Goal: Task Accomplishment & Management: Complete application form

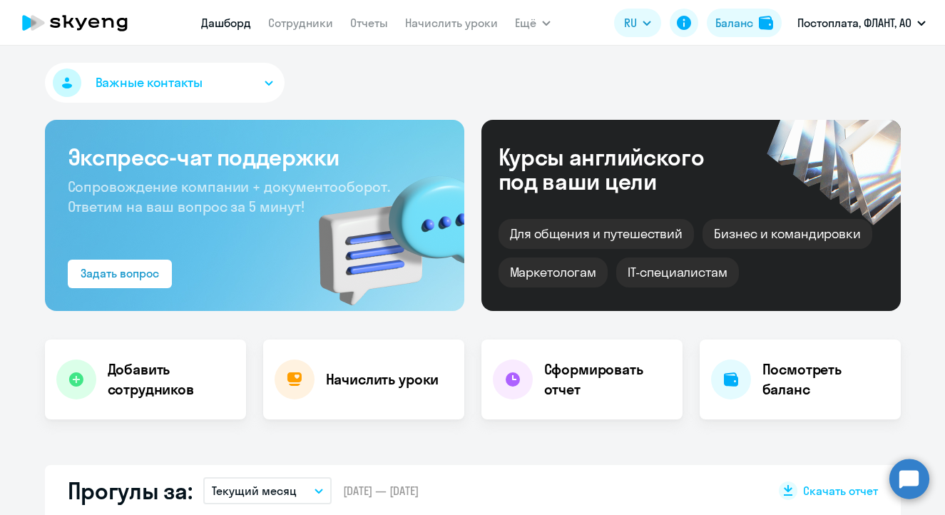
click at [282, 30] on app-menu-item-link "Сотрудники" at bounding box center [300, 23] width 65 height 18
click at [286, 25] on link "Сотрудники" at bounding box center [300, 23] width 65 height 14
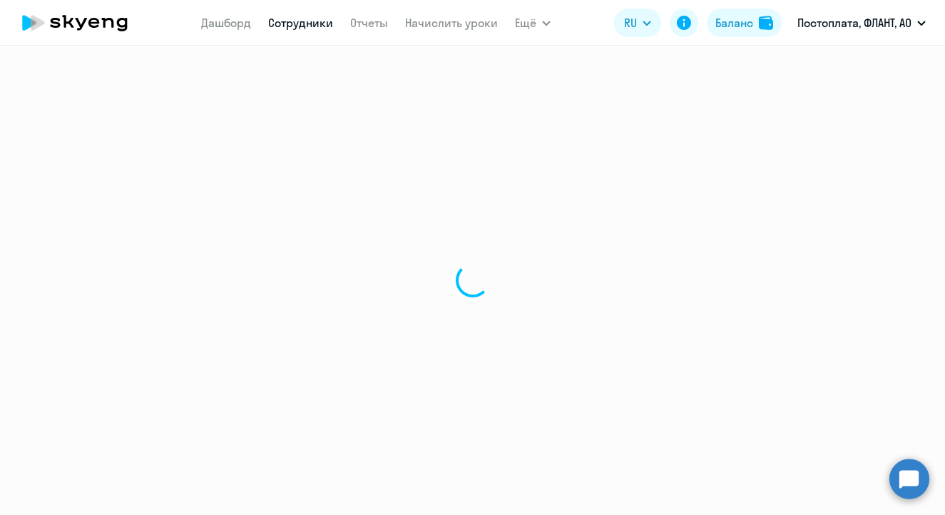
select select "30"
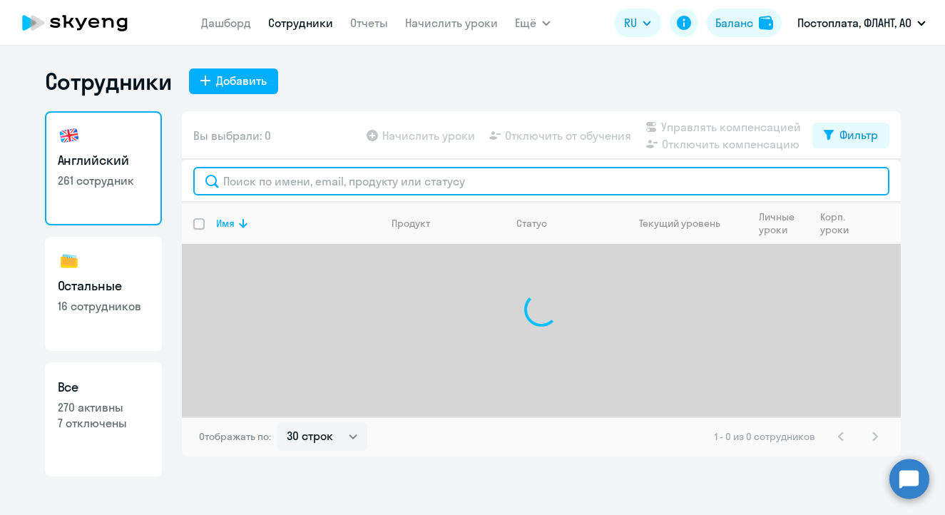
drag, startPoint x: 273, startPoint y: 168, endPoint x: 282, endPoint y: 138, distance: 31.8
click at [274, 168] on input "text" at bounding box center [541, 181] width 696 height 29
type input "i"
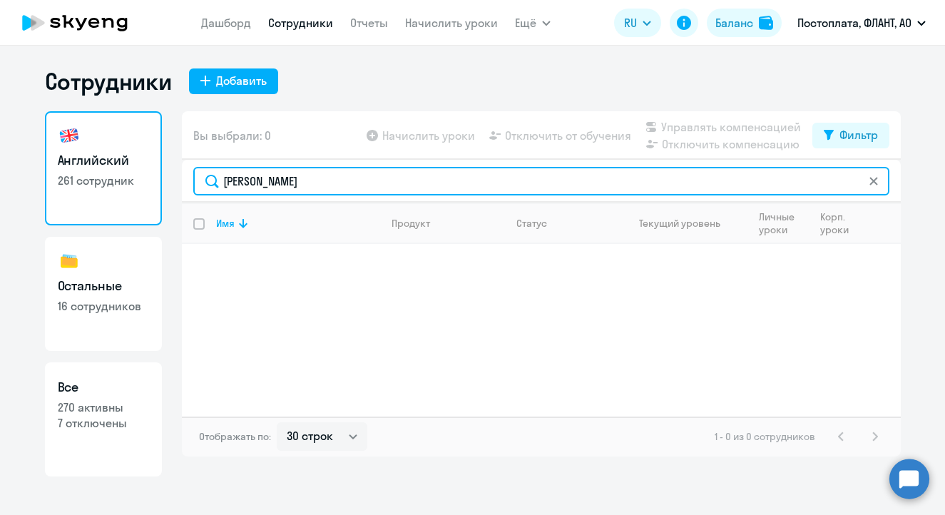
type input "[PERSON_NAME]"
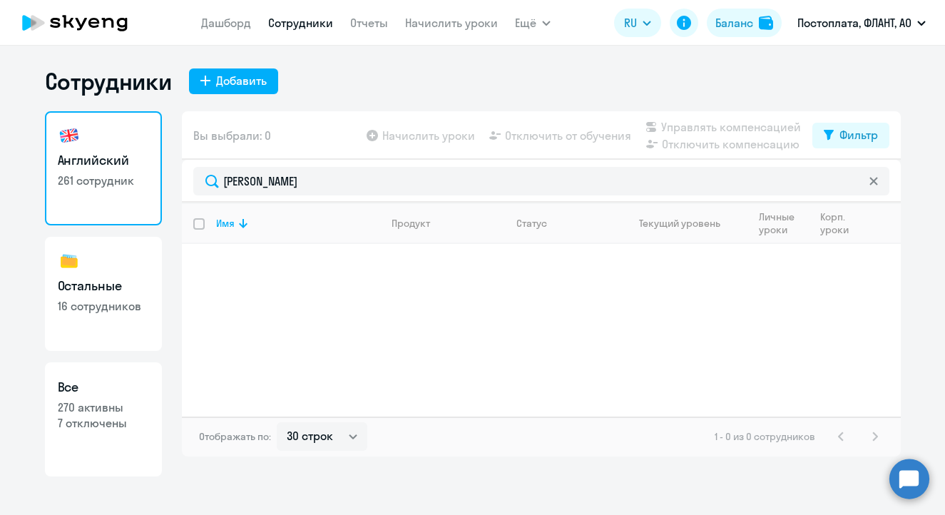
click at [146, 283] on h3 "Остальные" at bounding box center [103, 286] width 91 height 19
select select "30"
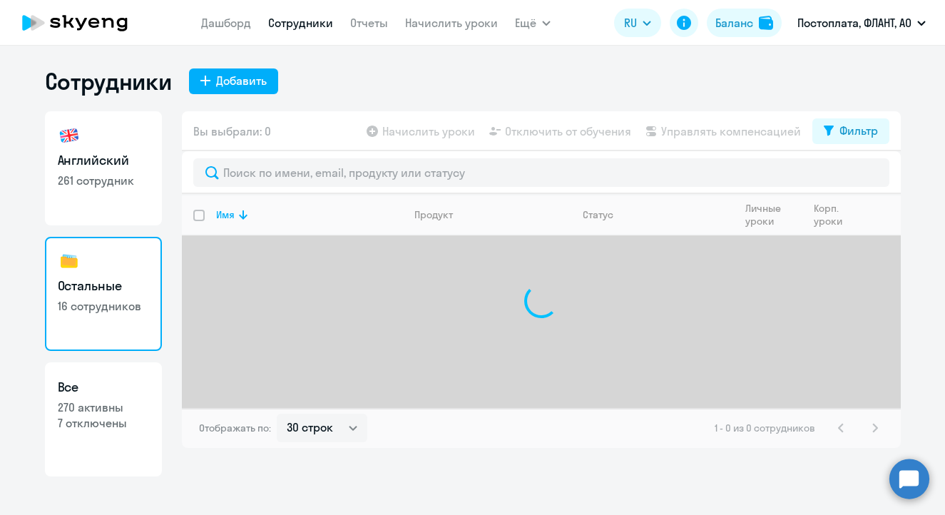
click at [104, 21] on icon at bounding box center [108, 23] width 12 height 10
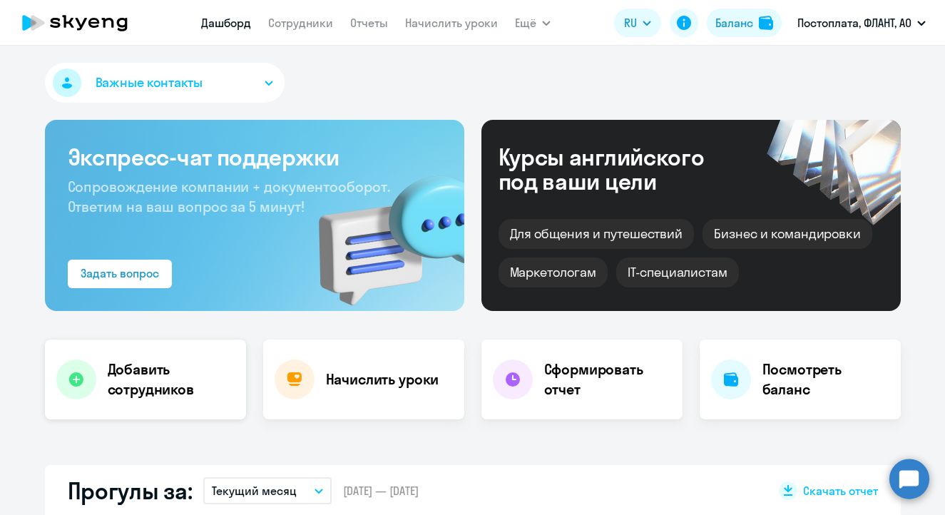
click at [141, 377] on h4 "Добавить сотрудников" at bounding box center [171, 380] width 127 height 40
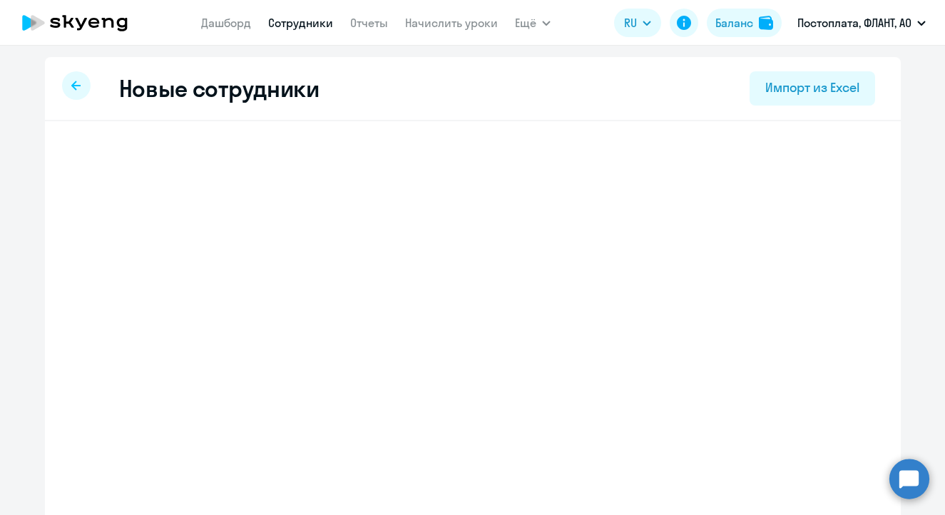
select select "english_adult_not_native_speaker"
select select "4"
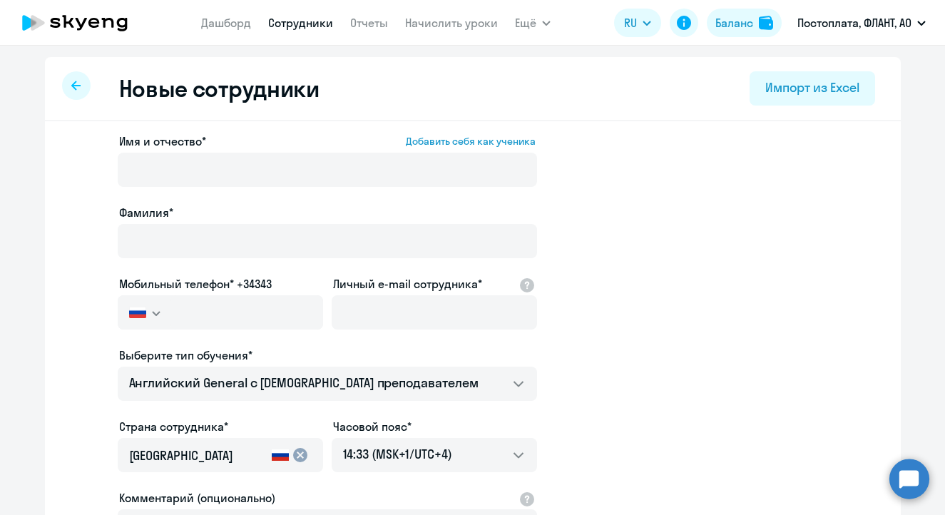
click at [106, 23] on icon at bounding box center [75, 23] width 126 height 36
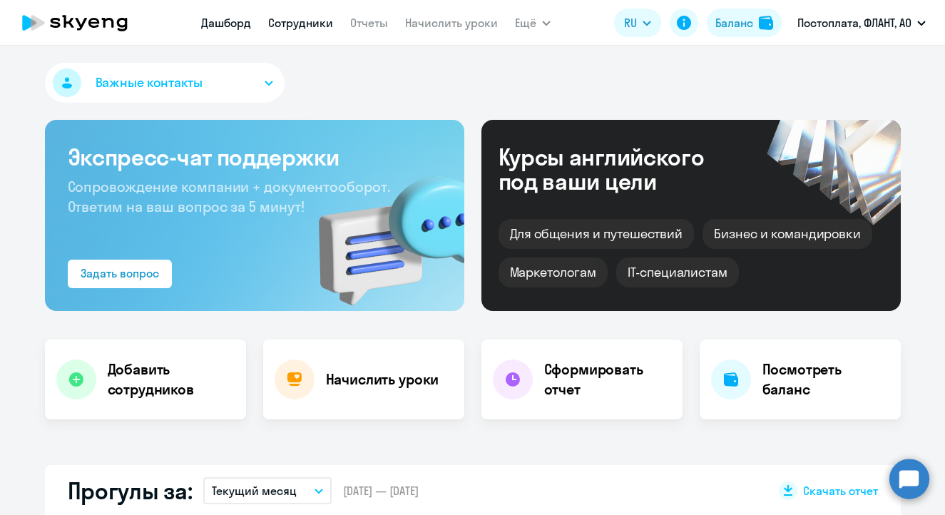
click at [303, 21] on link "Сотрудники" at bounding box center [300, 23] width 65 height 14
select select "30"
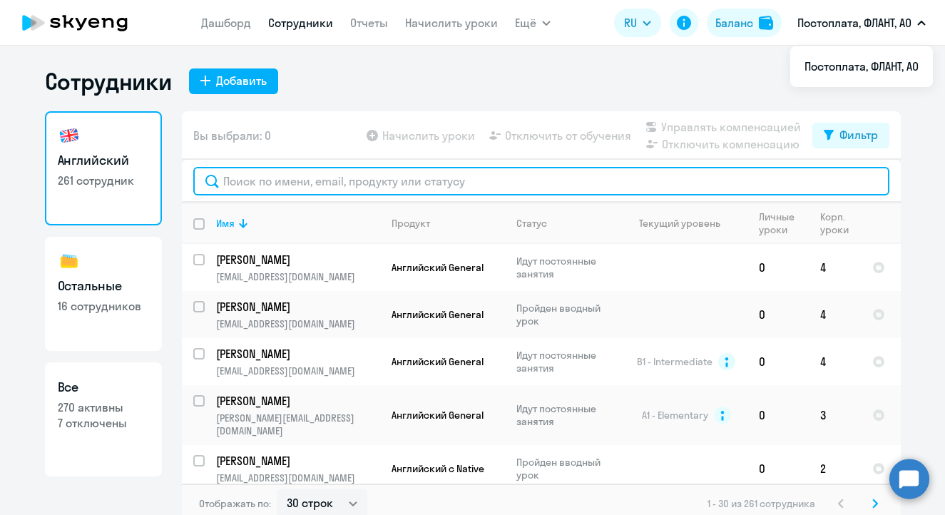
click at [366, 177] on input "text" at bounding box center [541, 181] width 696 height 29
paste input "[EMAIL_ADDRESS][DOMAIN_NAME]"
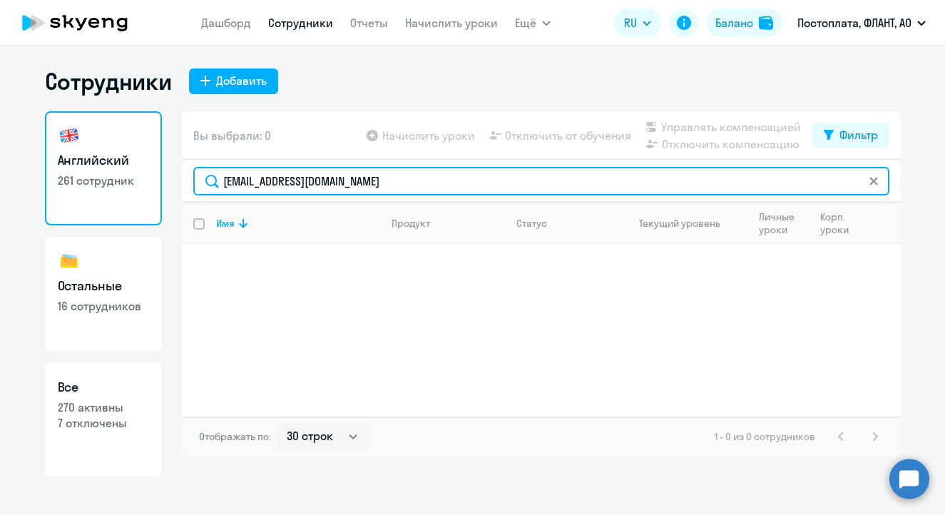
type input "[EMAIL_ADDRESS][DOMAIN_NAME]"
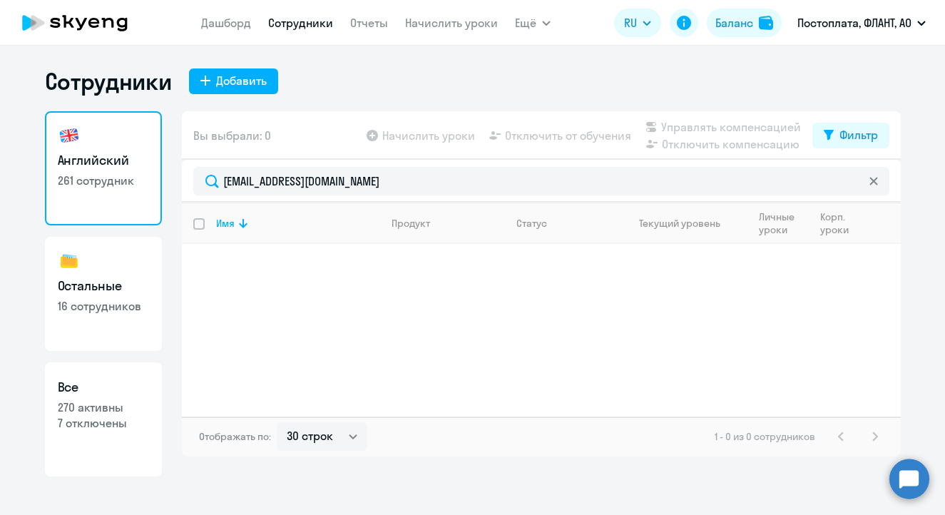
click at [81, 31] on icon at bounding box center [75, 23] width 126 height 36
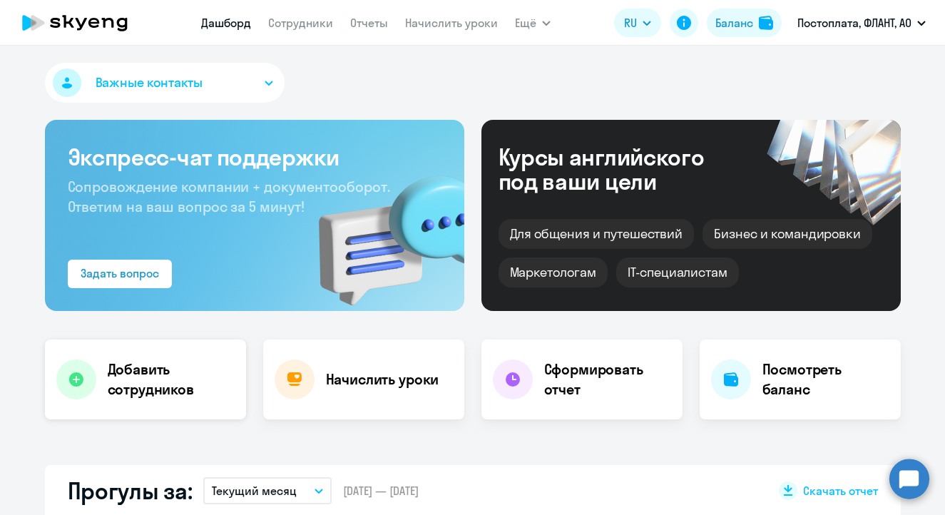
click at [148, 357] on div "Добавить сотрудников" at bounding box center [145, 380] width 201 height 80
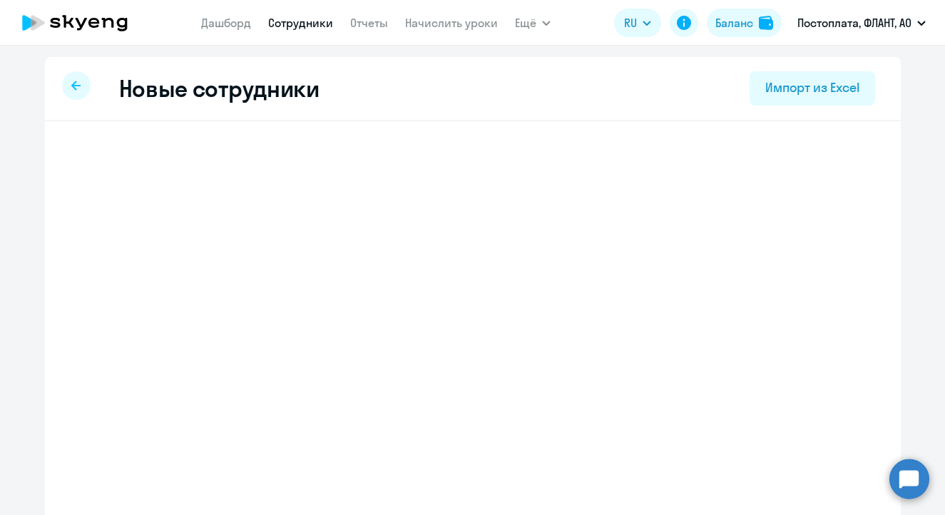
select select "english_adult_not_native_speaker"
select select "4"
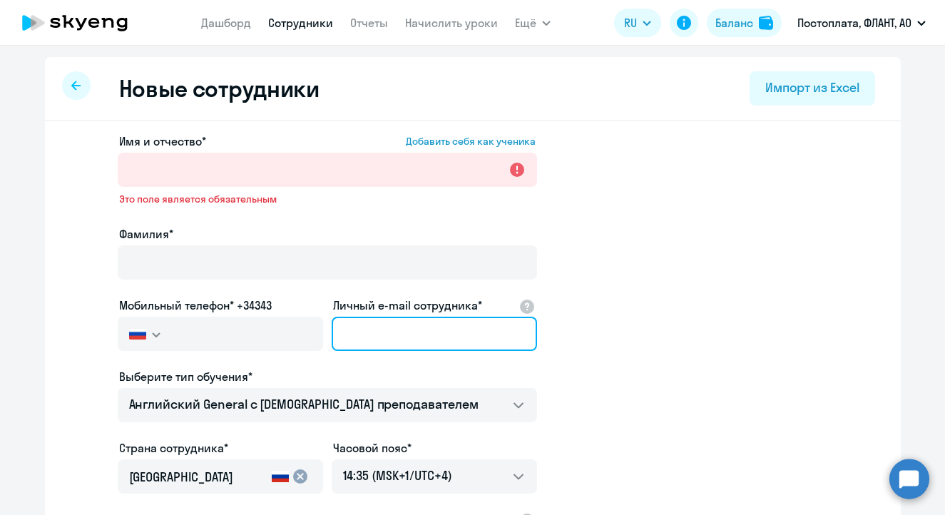
paste input "[EMAIL_ADDRESS][DOMAIN_NAME]"
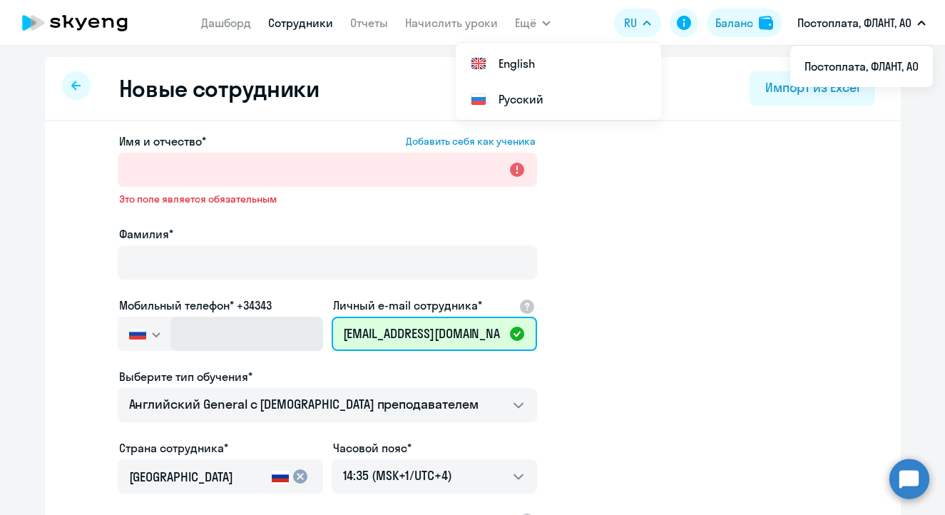
type input "[EMAIL_ADDRESS][DOMAIN_NAME]"
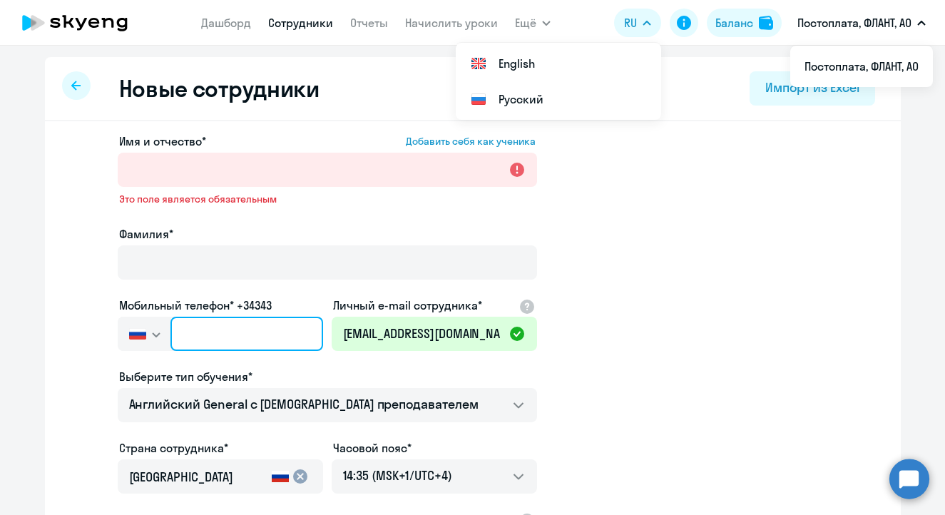
click at [248, 328] on input "text" at bounding box center [247, 334] width 152 height 34
paste input "[PHONE_NUMBER]"
type input "[PHONE_NUMBER]"
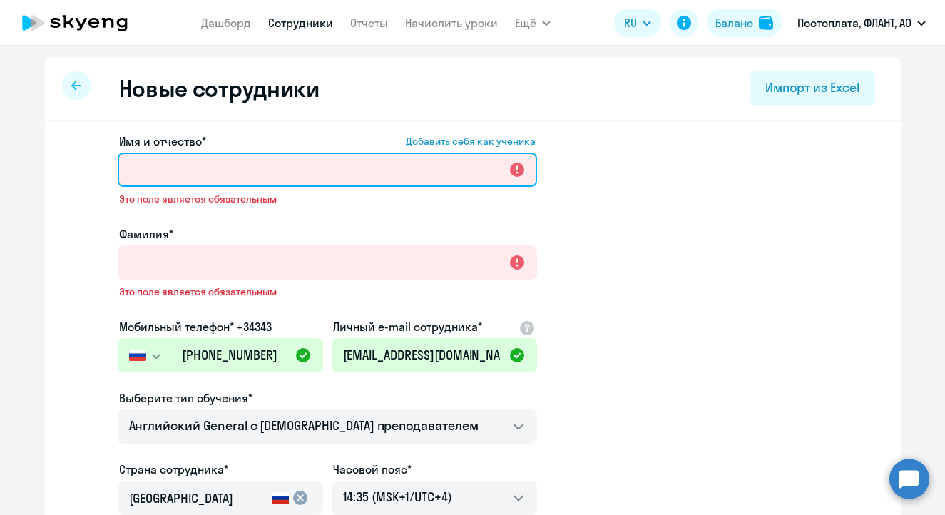
click at [184, 158] on input "Имя и отчество* Добавить себя как ученика" at bounding box center [327, 170] width 419 height 34
paste input "[PERSON_NAME]"
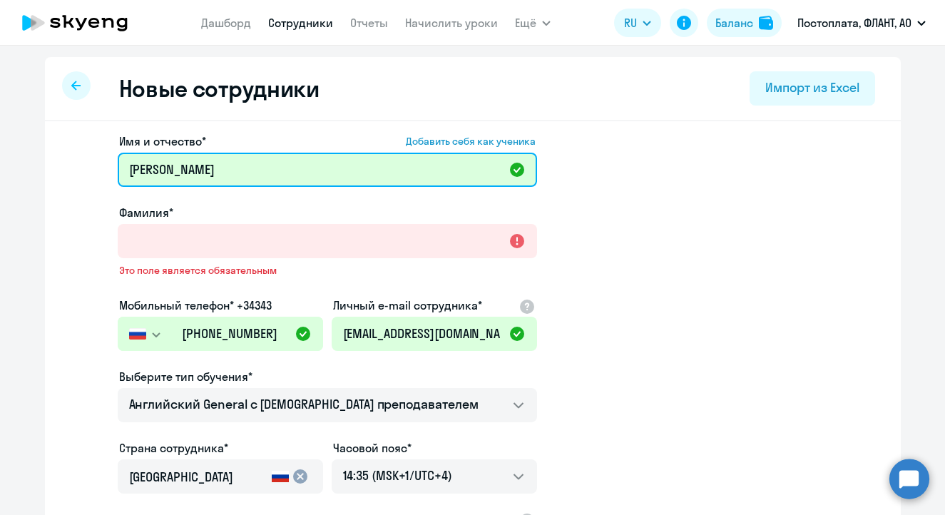
type input "[PERSON_NAME]"
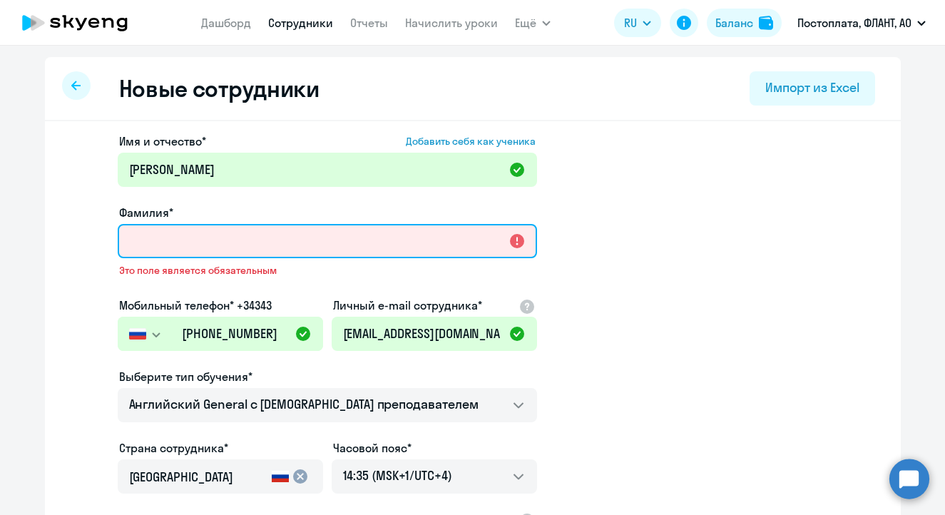
click at [180, 250] on input "Фамилия*" at bounding box center [327, 241] width 419 height 34
paste input "[PERSON_NAME]"
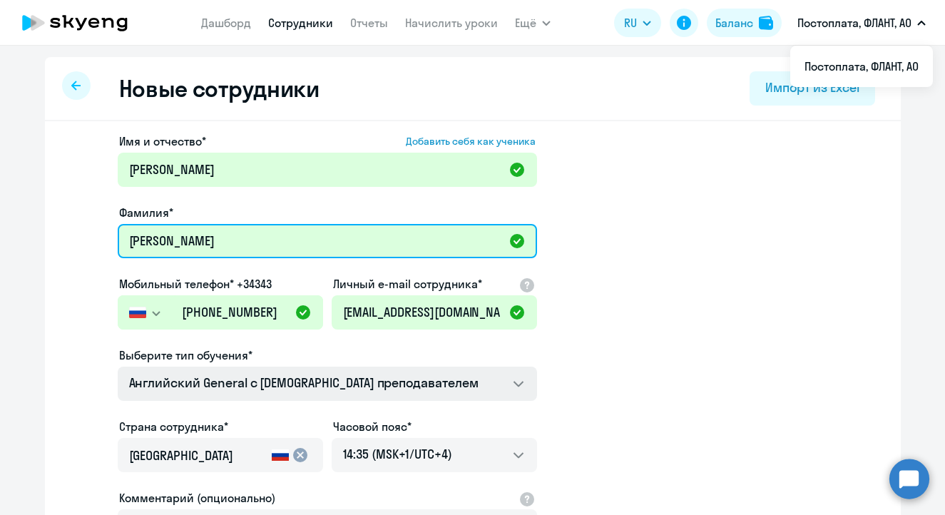
type input "[PERSON_NAME]"
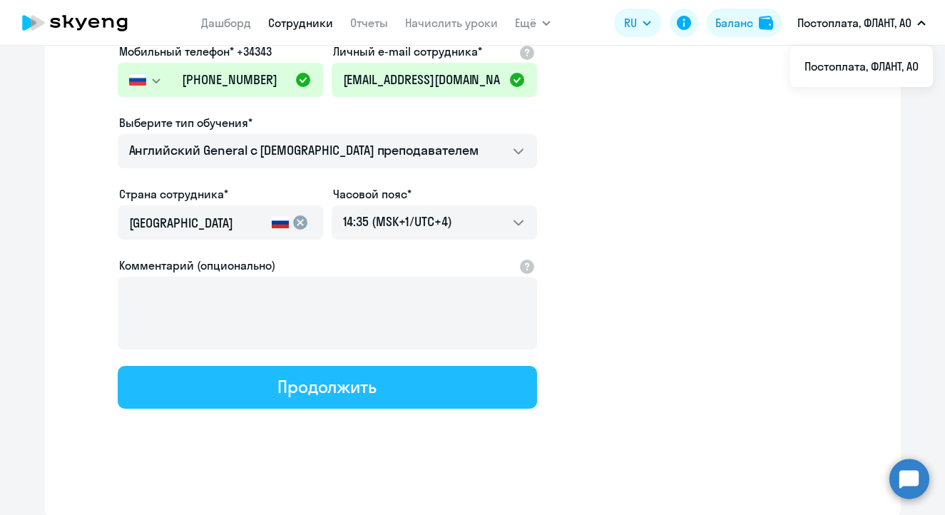
click at [345, 390] on div "Продолжить" at bounding box center [327, 386] width 99 height 23
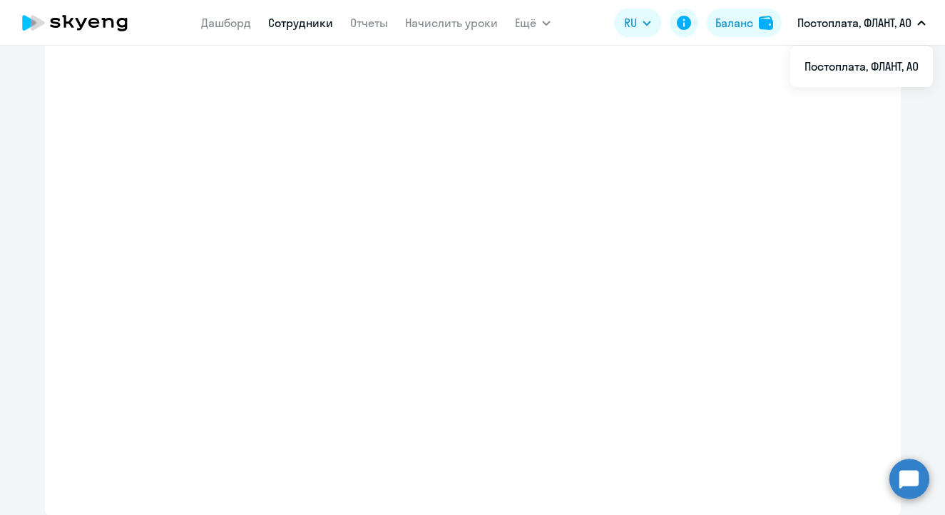
select select "english_adult_not_native_speaker"
select select "4"
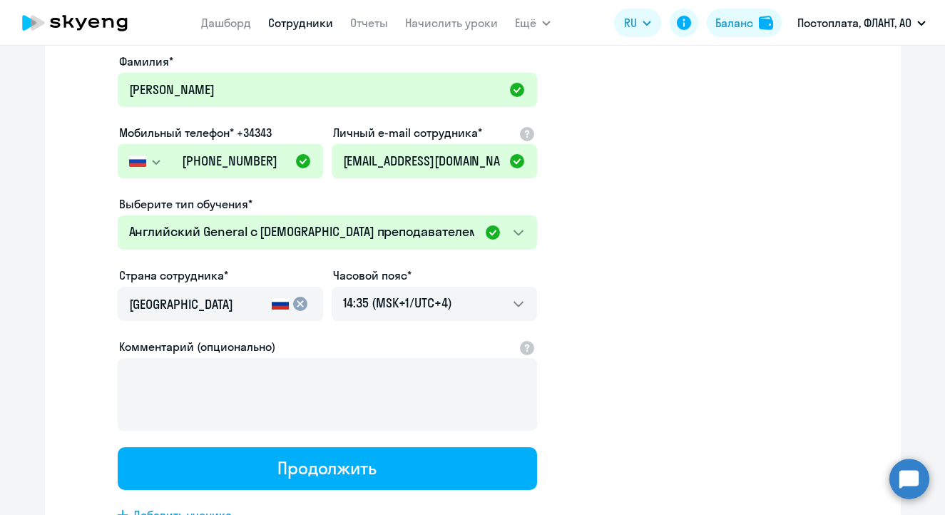
scroll to position [6, 0]
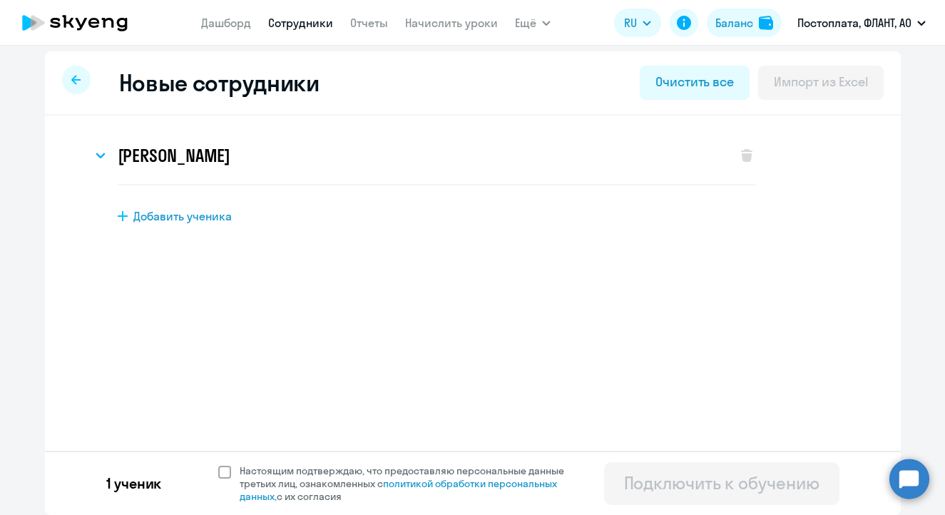
click at [218, 470] on span at bounding box center [224, 472] width 13 height 13
click at [218, 464] on input "Настоящим подтверждаю, что предоставляю персональные данные третьих лиц, ознако…" at bounding box center [218, 464] width 1 height 1
checkbox input "true"
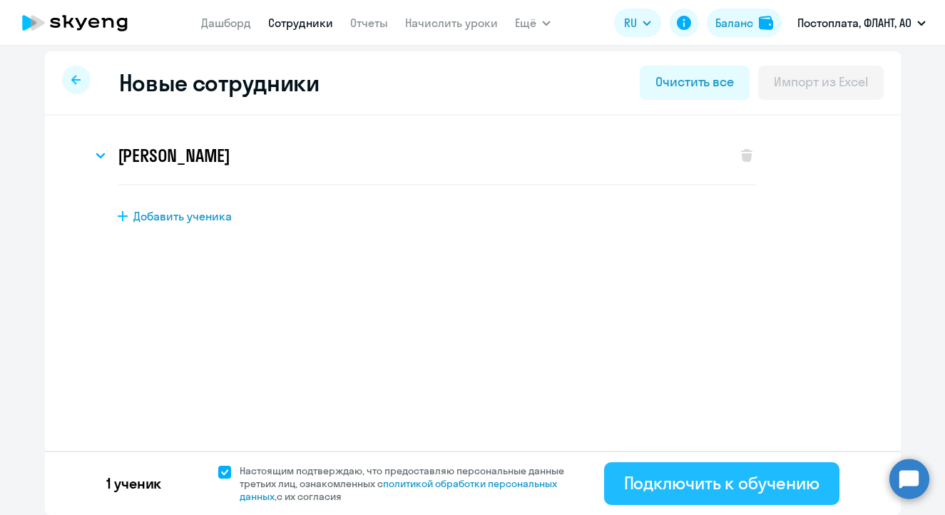
click at [705, 487] on div "Подключить к обучению" at bounding box center [721, 483] width 195 height 23
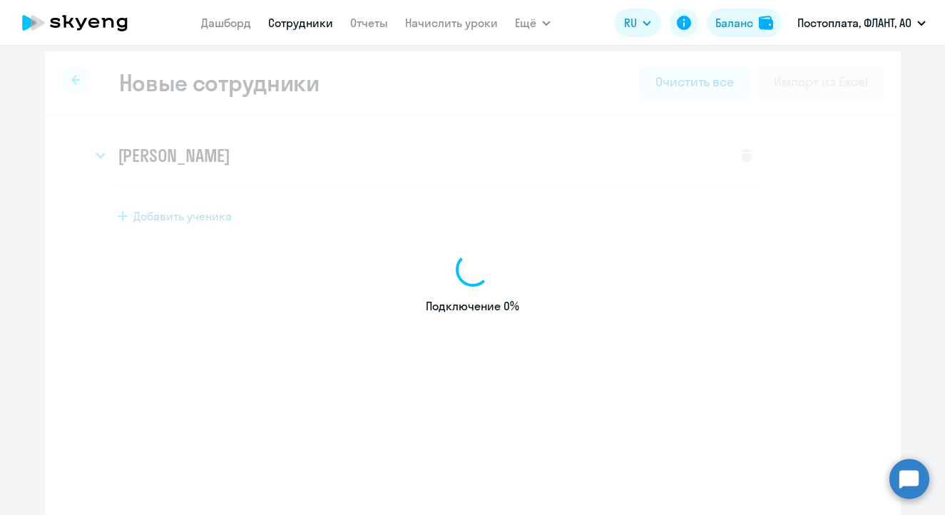
select select "english_adult_not_native_speaker"
select select "4"
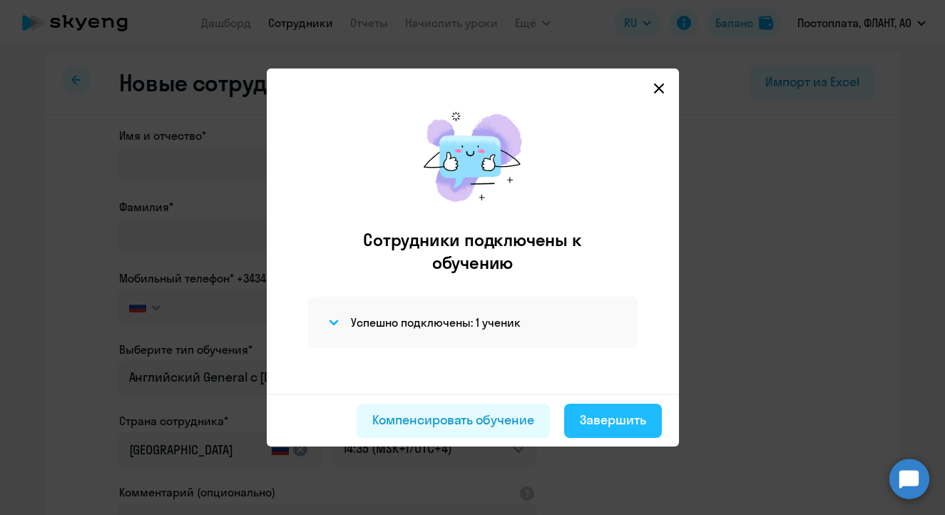
click at [622, 422] on div "Завершить" at bounding box center [613, 420] width 66 height 19
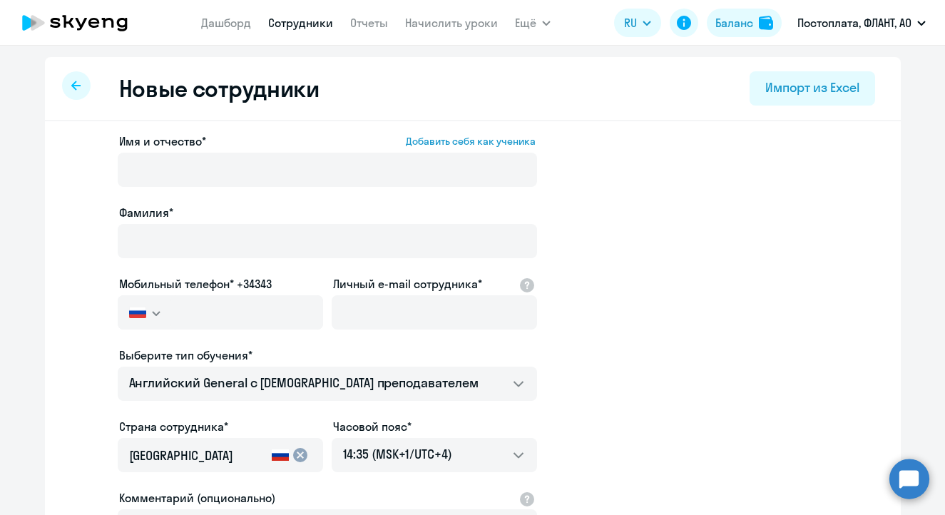
select select "30"
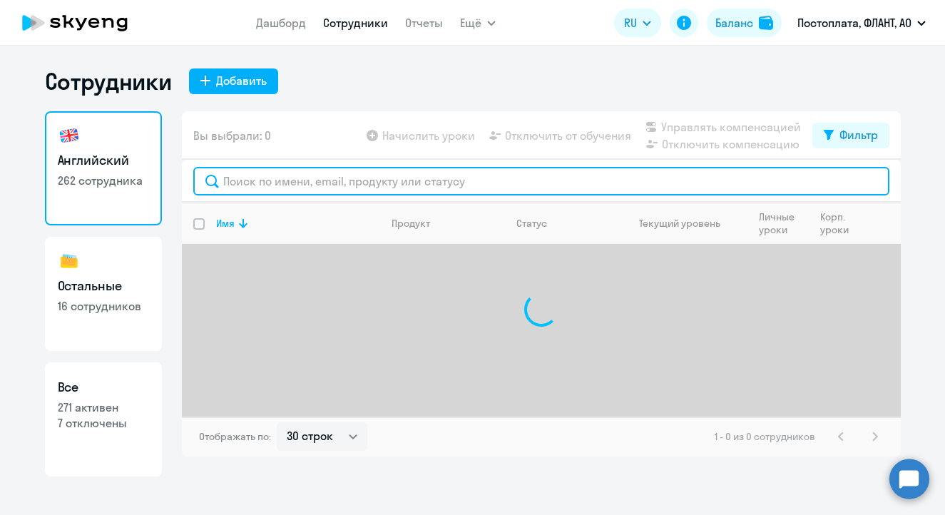
click at [343, 179] on input "text" at bounding box center [541, 181] width 696 height 29
type input "i"
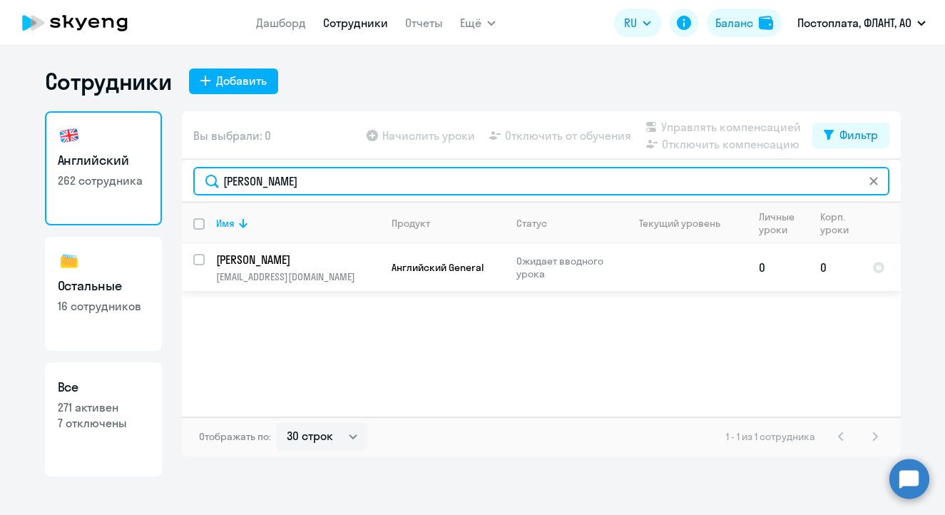
type input "[PERSON_NAME]"
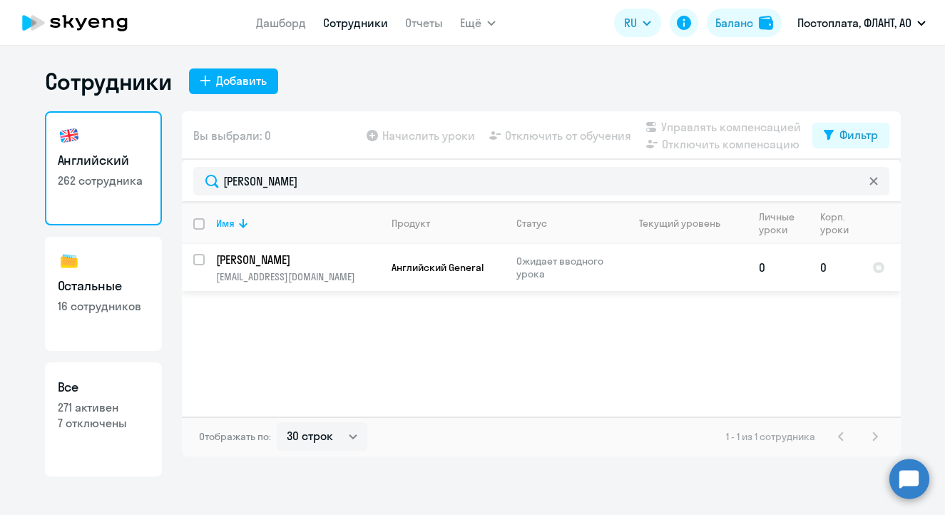
click at [200, 258] on input "select row 42429734" at bounding box center [207, 268] width 29 height 29
checkbox input "true"
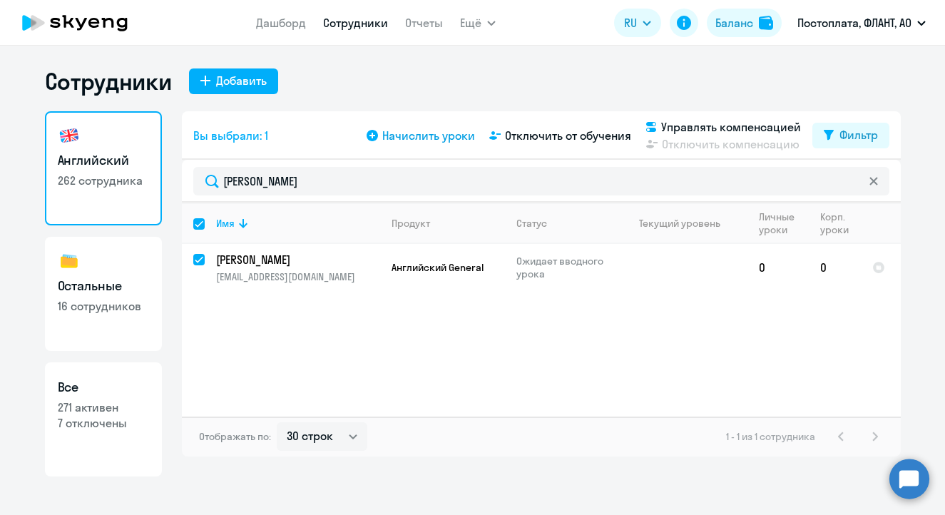
click at [442, 138] on span "Начислить уроки" at bounding box center [428, 135] width 93 height 17
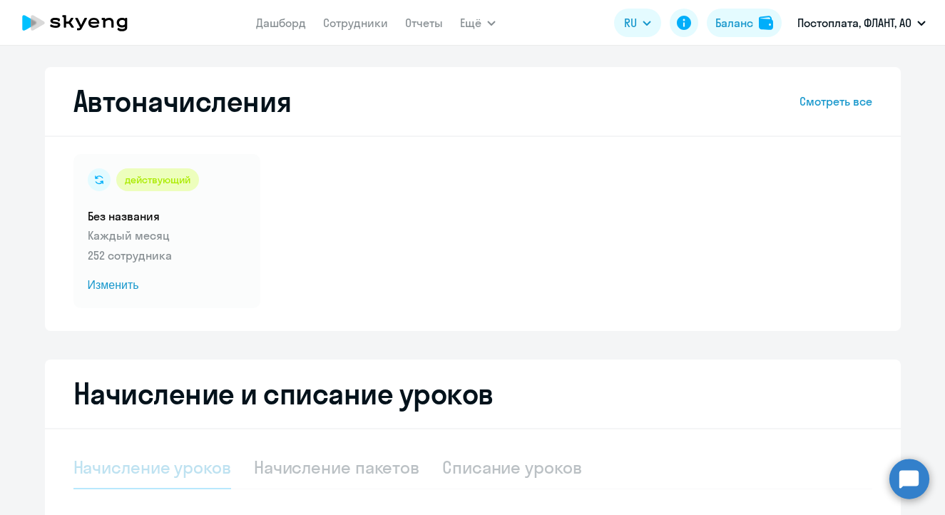
scroll to position [283, 0]
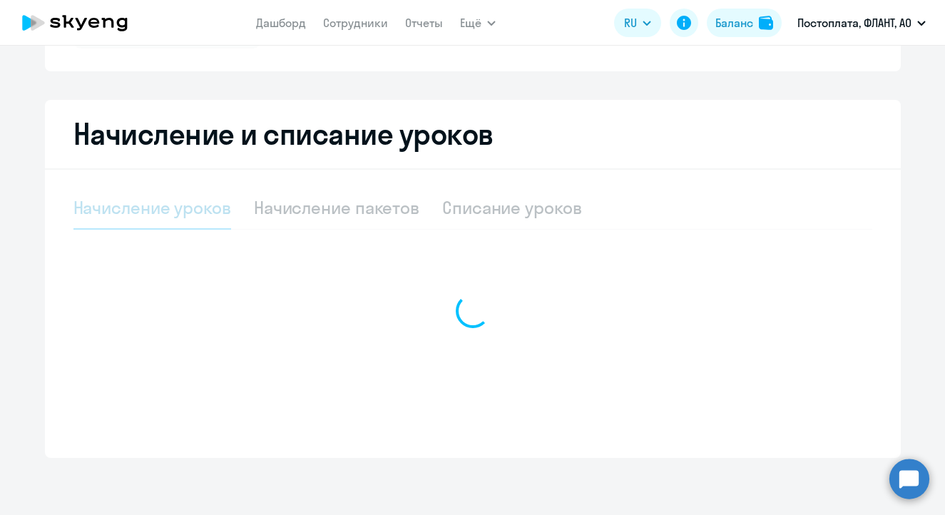
select select "10"
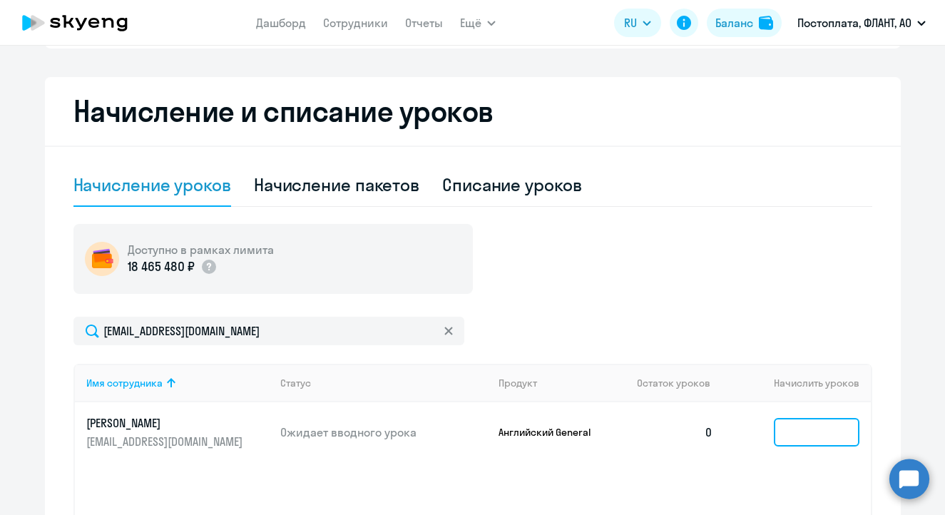
click at [785, 434] on input at bounding box center [817, 432] width 86 height 29
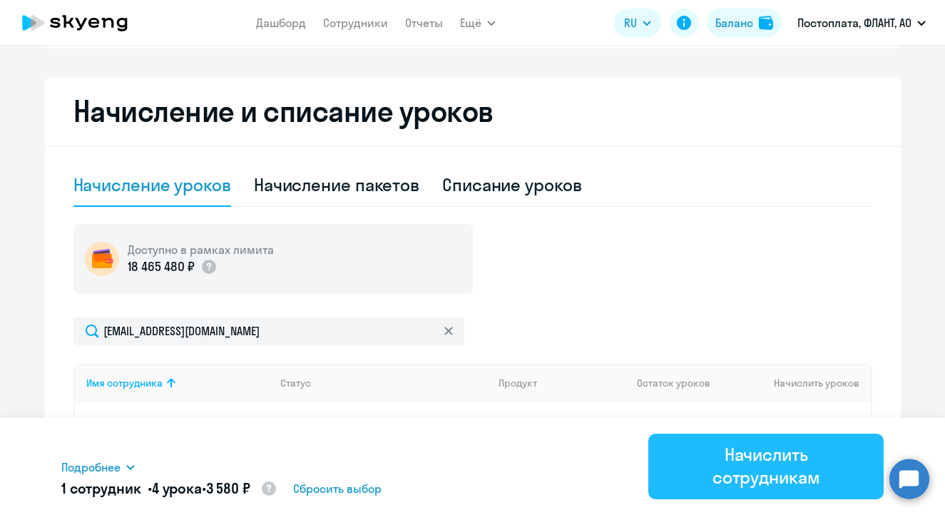
type input "4"
click at [762, 473] on div "Начислить сотрудникам" at bounding box center [765, 466] width 195 height 46
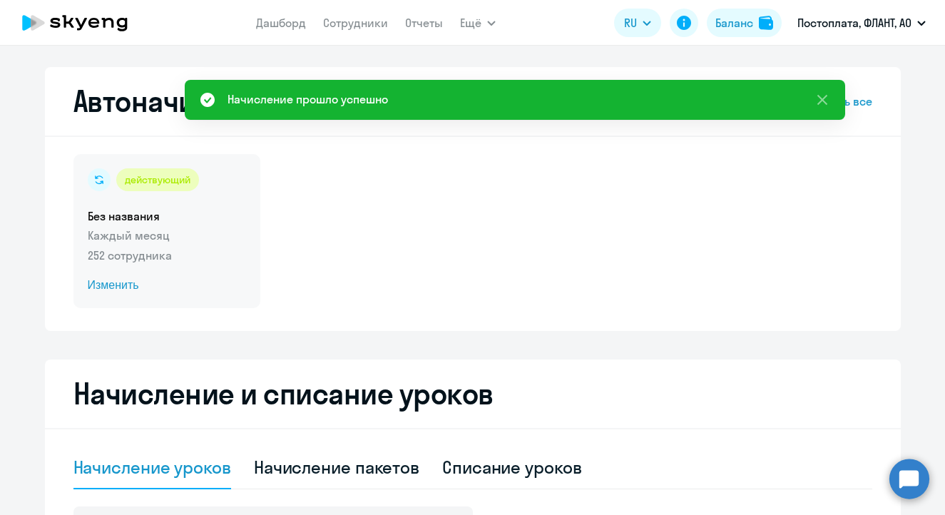
click at [120, 294] on div "действующий Без названия Каждый месяц 252 сотрудника Изменить" at bounding box center [166, 231] width 187 height 154
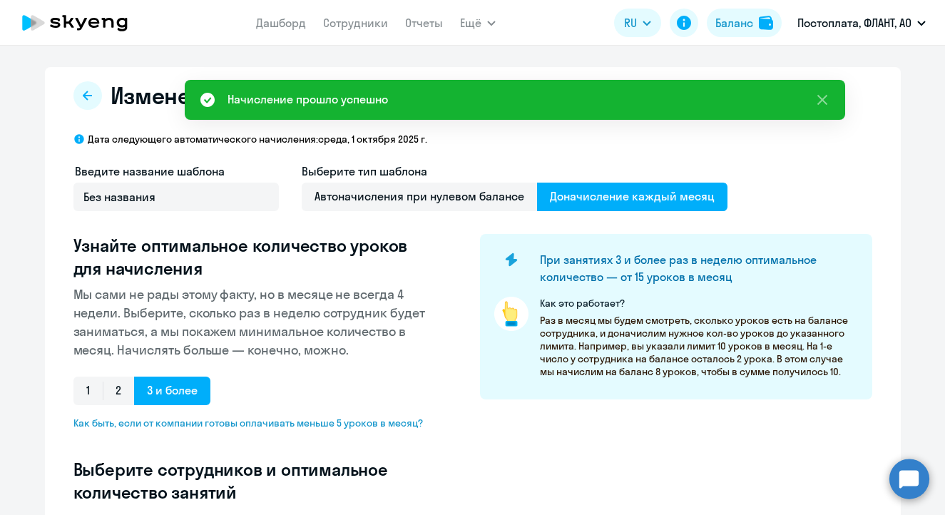
scroll to position [285, 0]
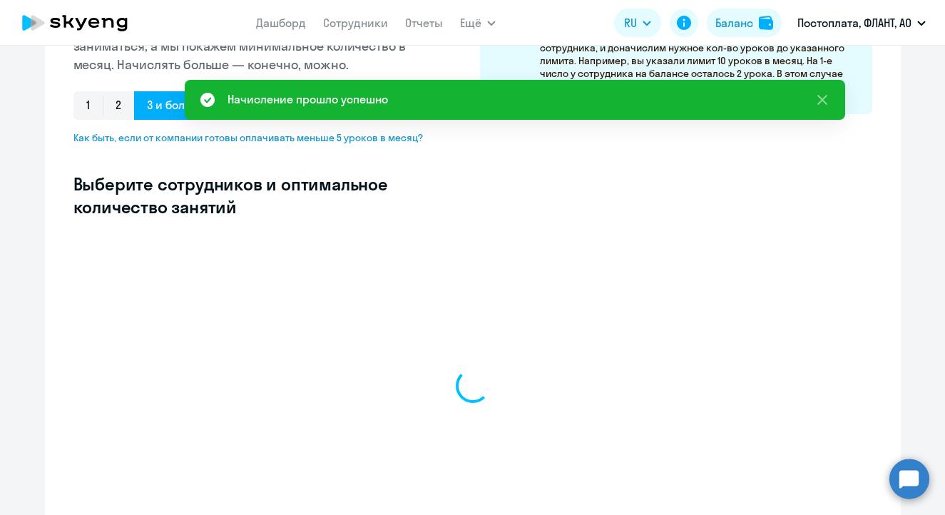
select select "10"
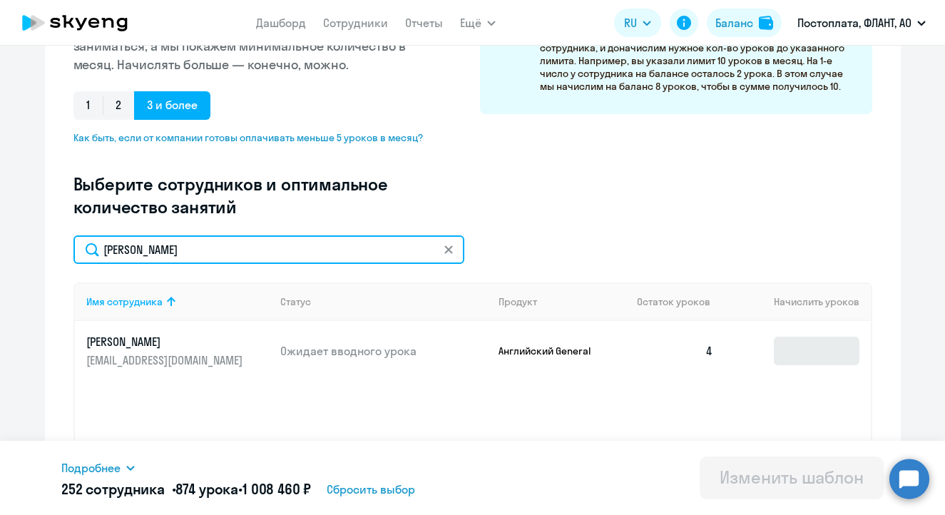
type input "[PERSON_NAME]"
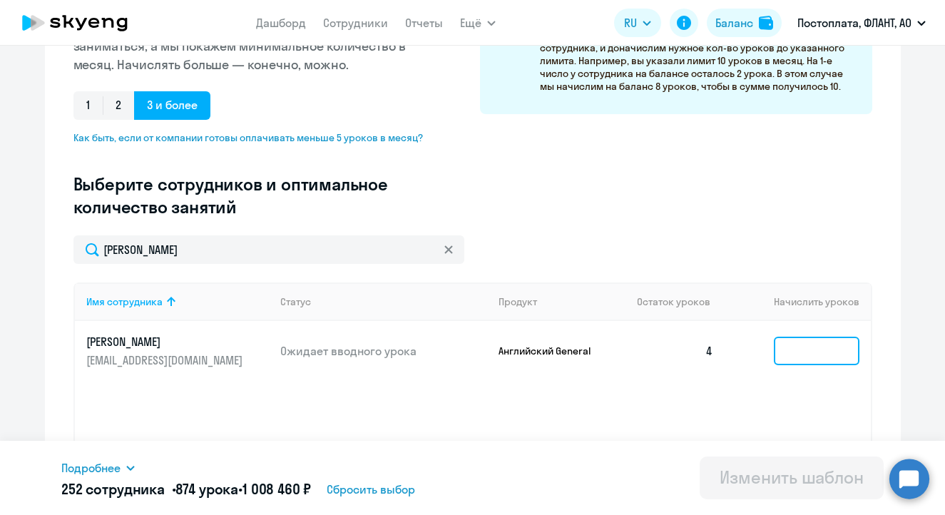
click at [810, 355] on input at bounding box center [817, 351] width 86 height 29
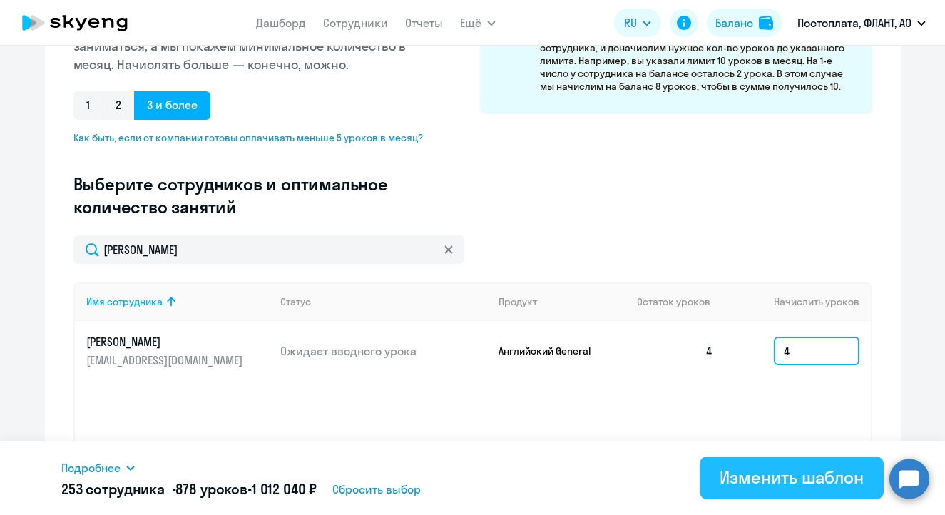
type input "4"
click at [789, 476] on div "Изменить шаблон" at bounding box center [792, 477] width 144 height 23
